Goal: Task Accomplishment & Management: Manage account settings

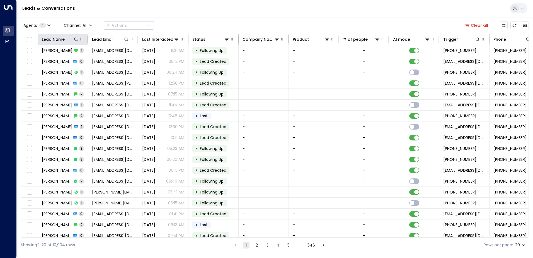
click at [79, 40] on button "button" at bounding box center [82, 40] width 6 height 6
click at [77, 40] on icon at bounding box center [76, 39] width 4 height 4
click at [70, 56] on input "text" at bounding box center [76, 59] width 77 height 10
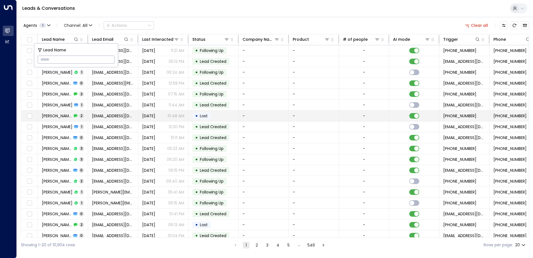
type input "**********"
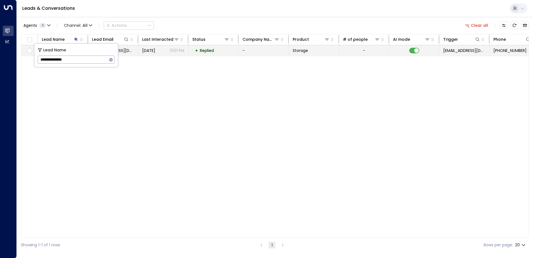
click at [159, 54] on td "[DATE] 01:51 PM" at bounding box center [163, 50] width 50 height 11
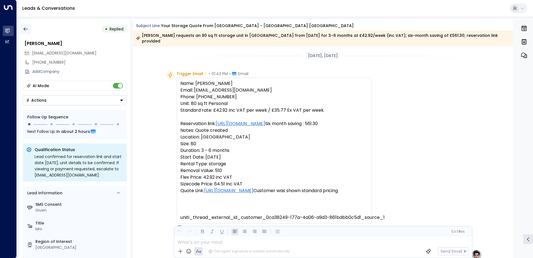
click at [23, 29] on icon "button" at bounding box center [26, 29] width 6 height 6
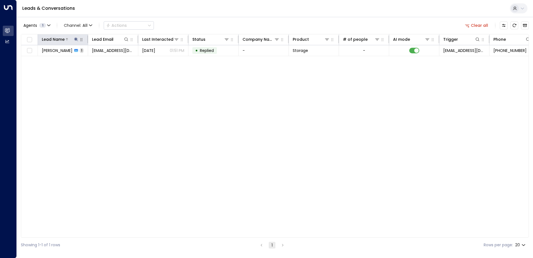
click at [76, 41] on icon at bounding box center [76, 39] width 4 height 4
click at [113, 60] on icon "button" at bounding box center [111, 59] width 4 height 4
click at [85, 62] on input "text" at bounding box center [76, 59] width 77 height 10
paste input "**********"
type input "**********"
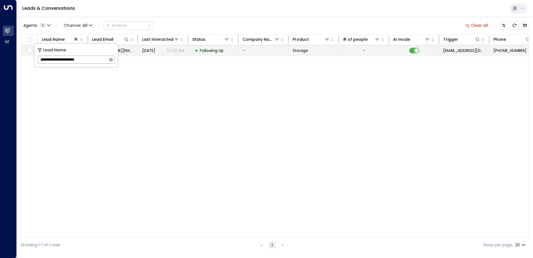
click at [178, 53] on td "[DATE] 07:30 AM" at bounding box center [163, 50] width 50 height 11
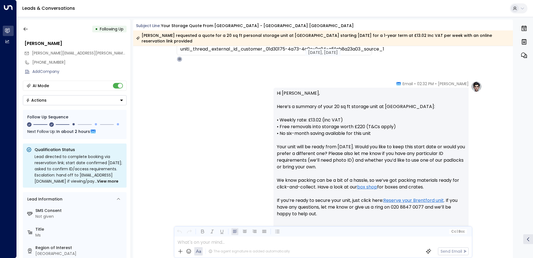
scroll to position [1, 0]
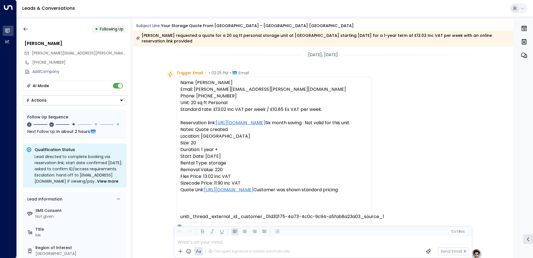
click at [148, 229] on div "Trigger Email • • 02:25 PM • Email Name: [PERSON_NAME] Email: [PERSON_NAME][EMA…" at bounding box center [323, 149] width 380 height 159
click at [25, 31] on icon "button" at bounding box center [26, 29] width 6 height 6
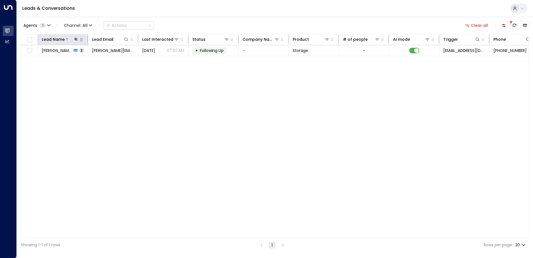
click at [77, 41] on icon at bounding box center [76, 39] width 4 height 4
click at [111, 60] on icon "button" at bounding box center [111, 59] width 4 height 4
click at [110, 60] on input "text" at bounding box center [76, 59] width 77 height 10
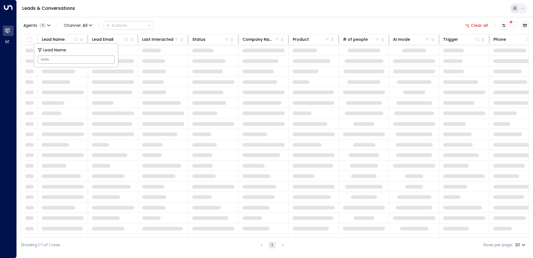
type input "**********"
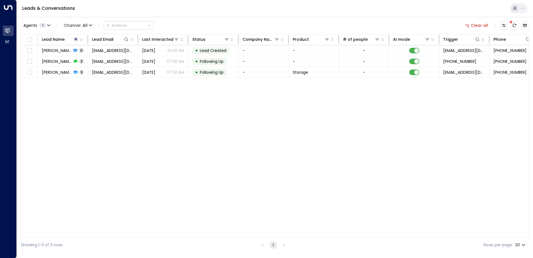
click at [172, 103] on div "Lead Name Lead Email Last Interacted Status Company Name Product # of people AI…" at bounding box center [275, 135] width 508 height 203
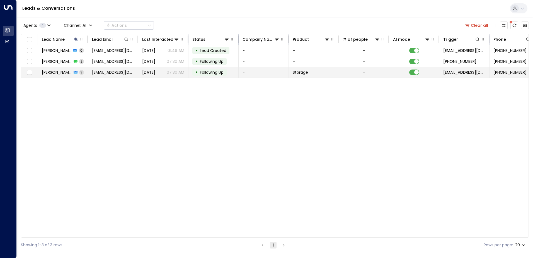
click at [172, 73] on p "07:30 AM" at bounding box center [176, 72] width 18 height 6
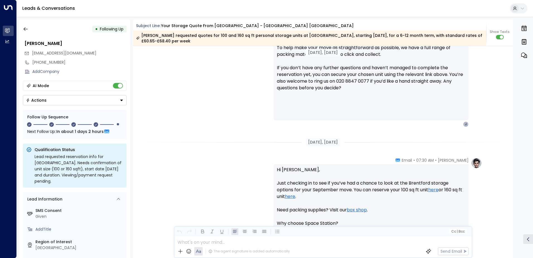
scroll to position [176, 0]
